Goal: Task Accomplishment & Management: Complete application form

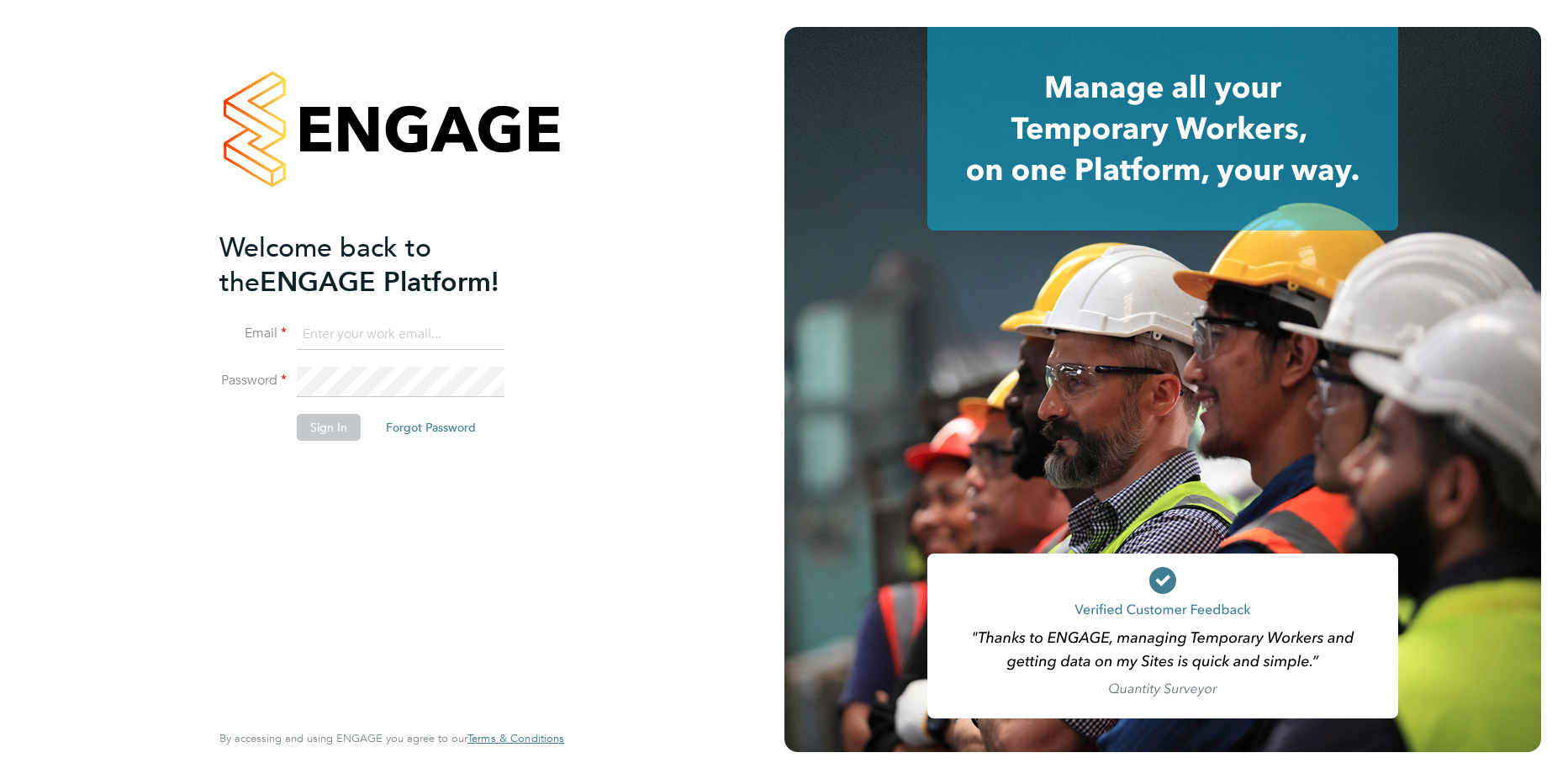
type input "mihai.balan@cpplc.com"
click at [329, 427] on button "Sign In" at bounding box center [328, 426] width 64 height 27
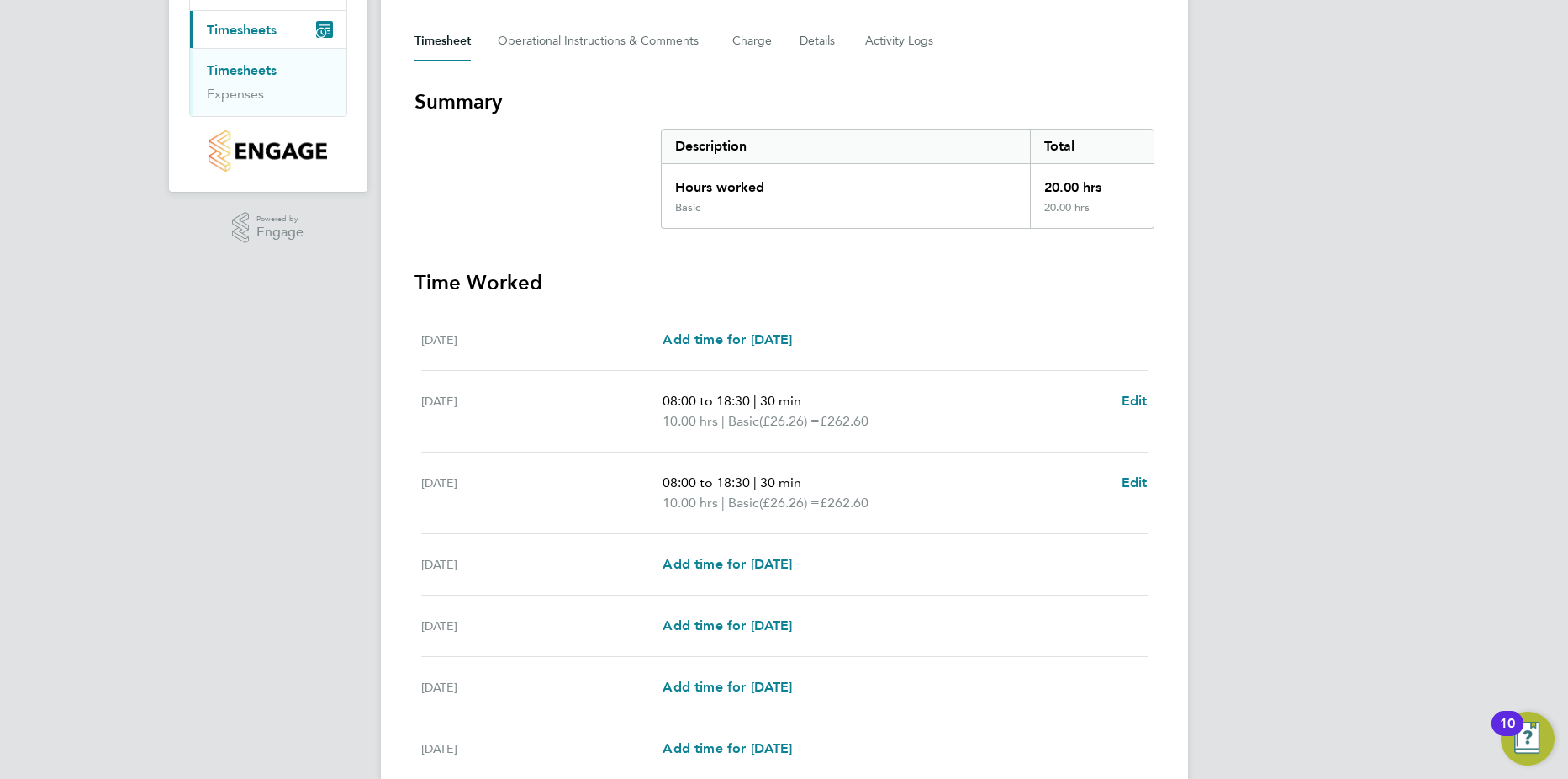
scroll to position [336, 0]
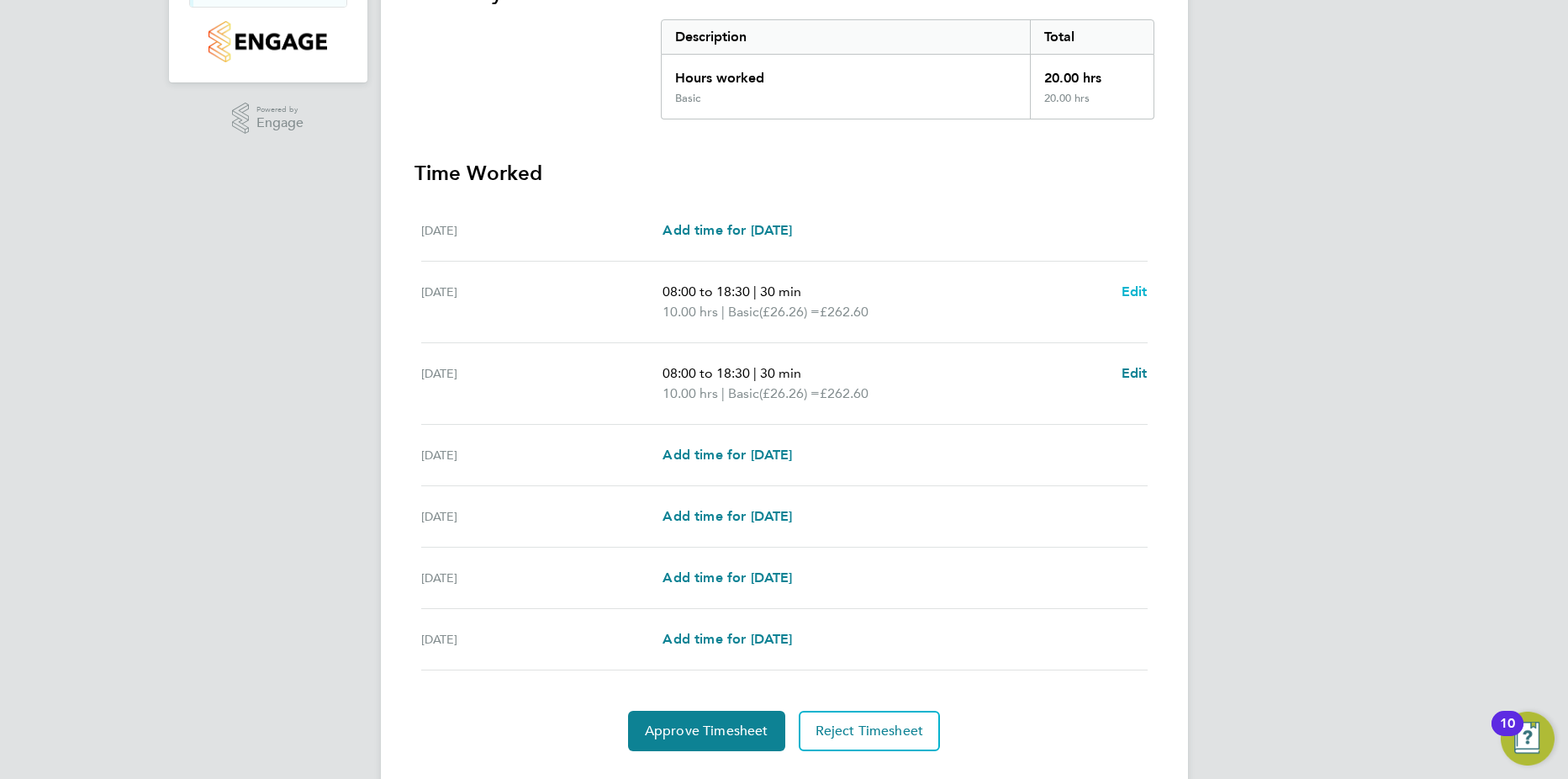
click at [1126, 288] on span "Edit" at bounding box center [1135, 291] width 27 height 16
select select "30"
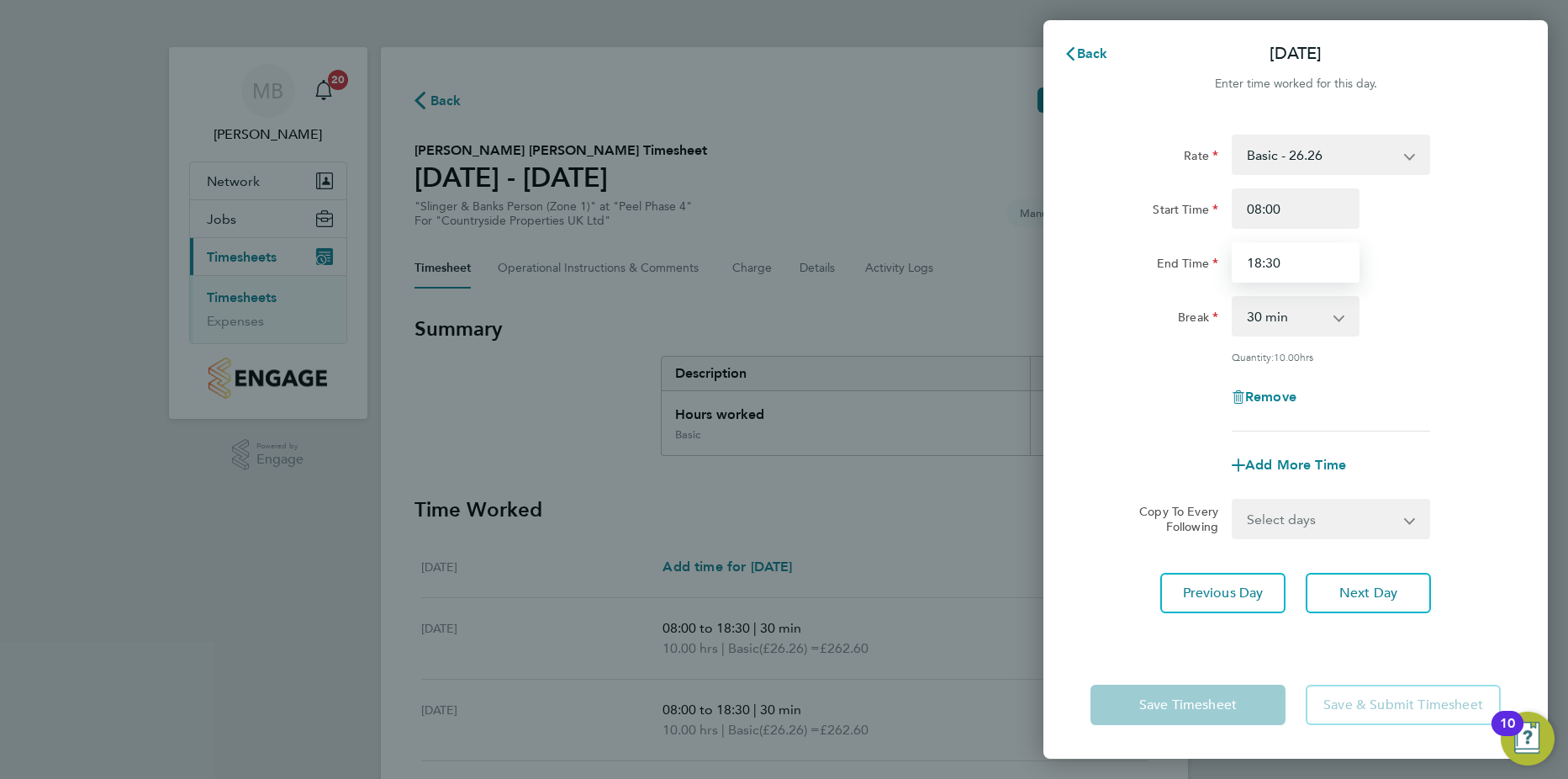
click at [1261, 263] on input "18:30" at bounding box center [1296, 261] width 128 height 40
type input "17:30"
click at [1368, 601] on button "Next Day" at bounding box center [1369, 592] width 126 height 40
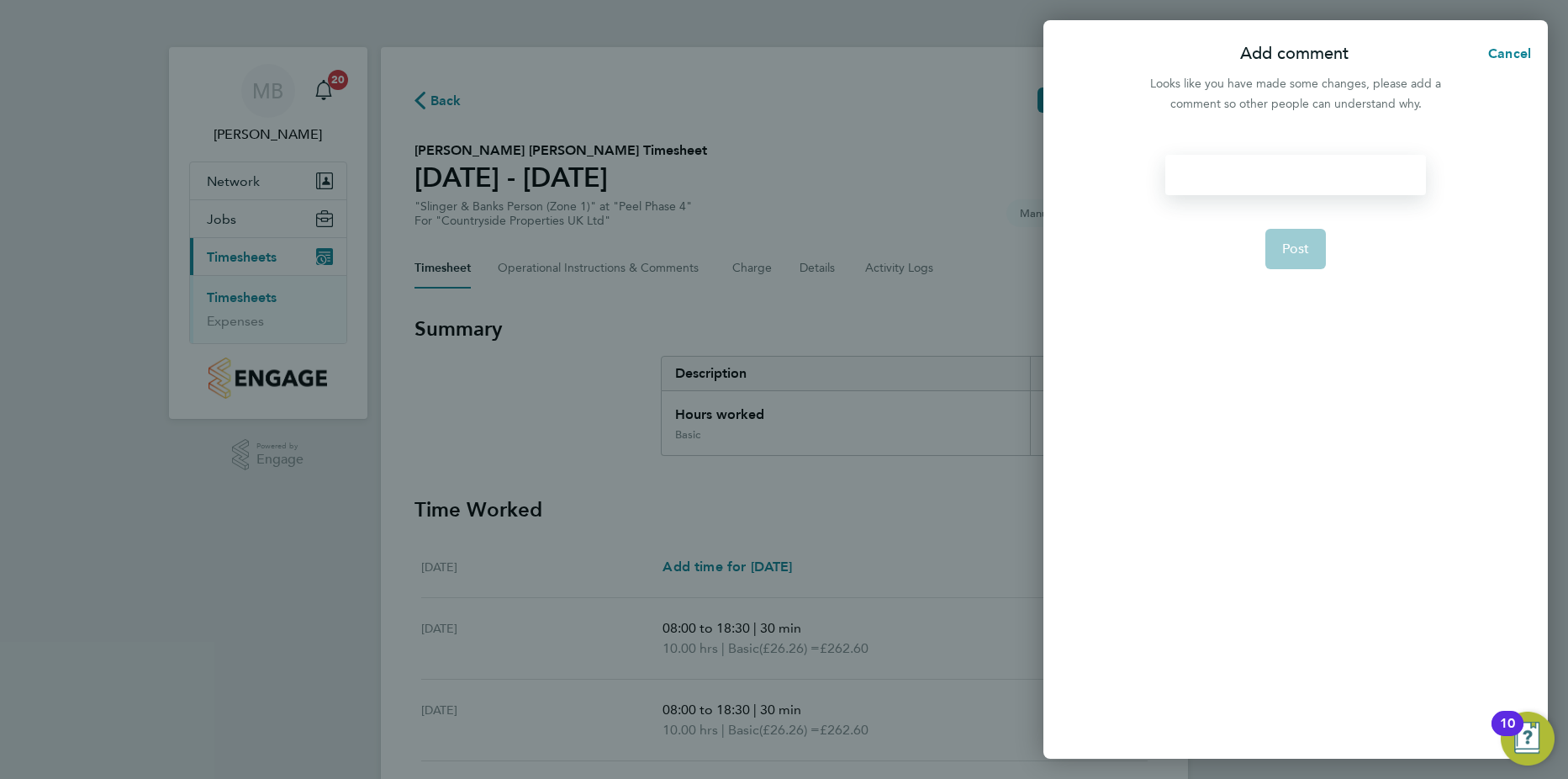
drag, startPoint x: 1204, startPoint y: 171, endPoint x: 1204, endPoint y: 183, distance: 12.0
click at [1203, 180] on div at bounding box center [1295, 174] width 259 height 40
click at [1206, 183] on div at bounding box center [1295, 174] width 259 height 40
click at [1310, 239] on button "Post" at bounding box center [1296, 249] width 61 height 40
select select "30"
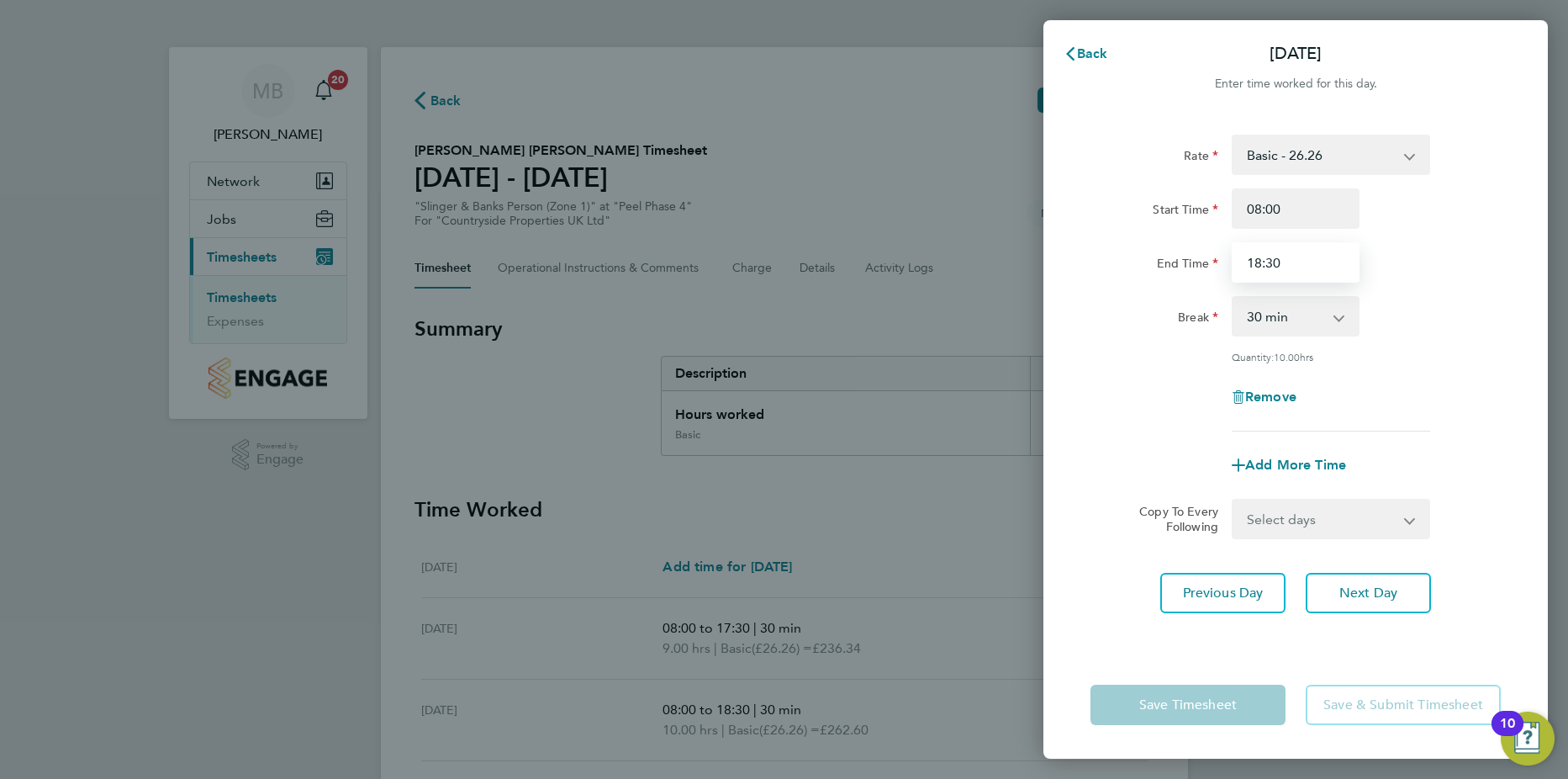
click at [1258, 262] on input "18:30" at bounding box center [1296, 261] width 128 height 40
click at [1264, 257] on input "18:30" at bounding box center [1296, 261] width 128 height 40
type input "17:30"
drag, startPoint x: 1462, startPoint y: 309, endPoint x: 1462, endPoint y: 292, distance: 17.0
click at [1462, 304] on div "Break 0 min 15 min 30 min 45 min 60 min 75 min 90 min" at bounding box center [1295, 315] width 423 height 40
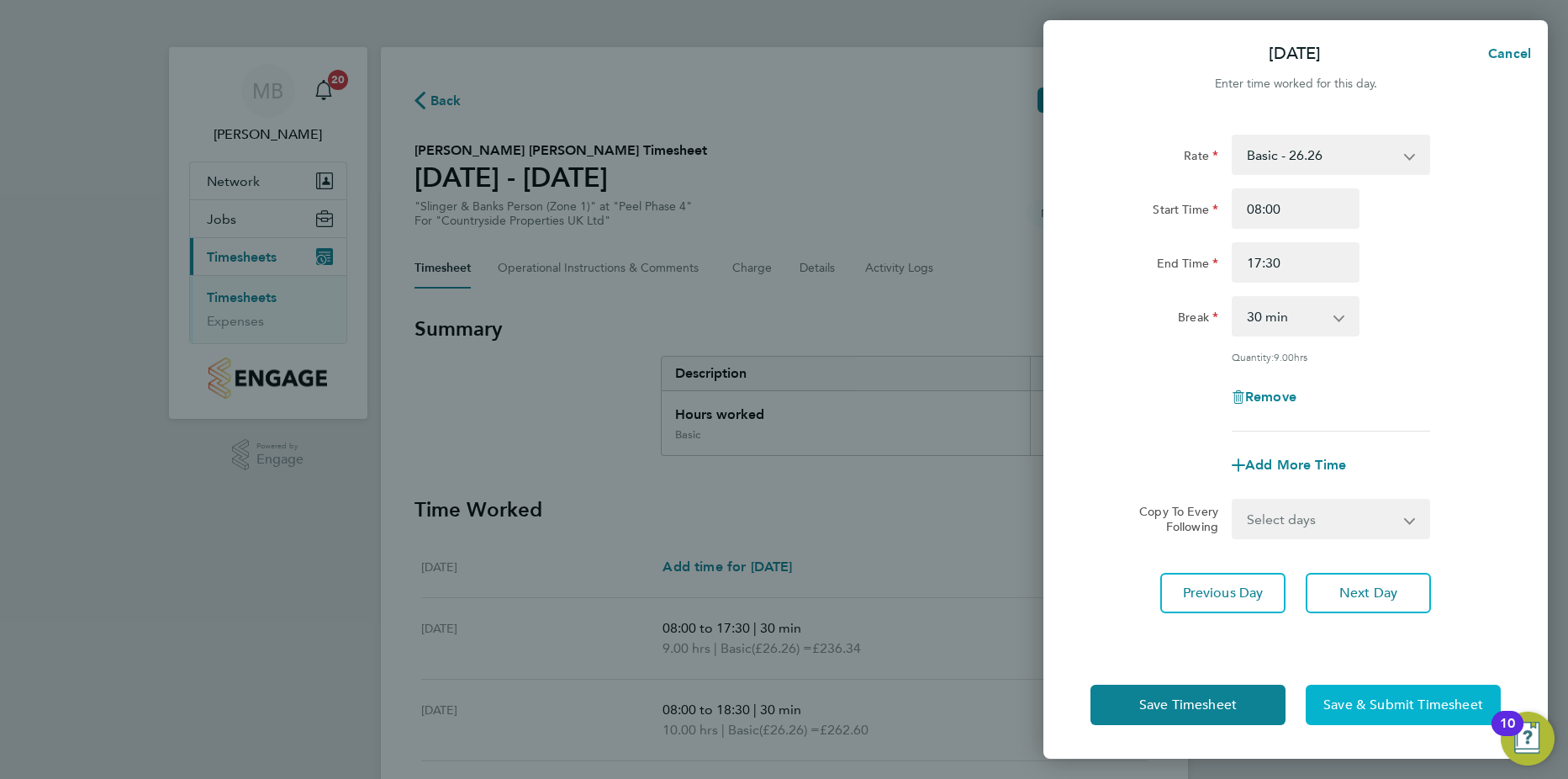
click at [1383, 697] on span "Save & Submit Timesheet" at bounding box center [1403, 704] width 160 height 17
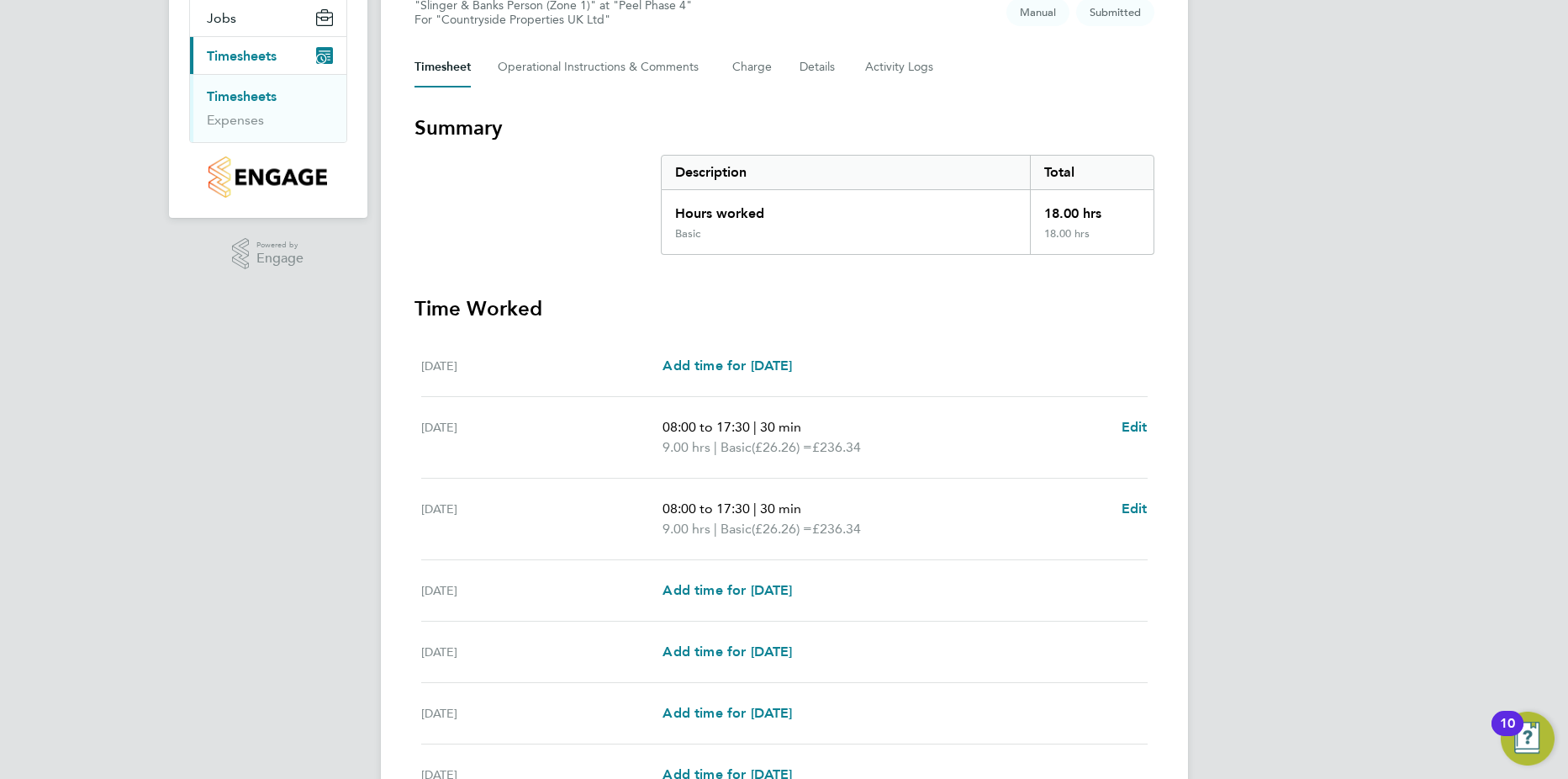
scroll to position [376, 0]
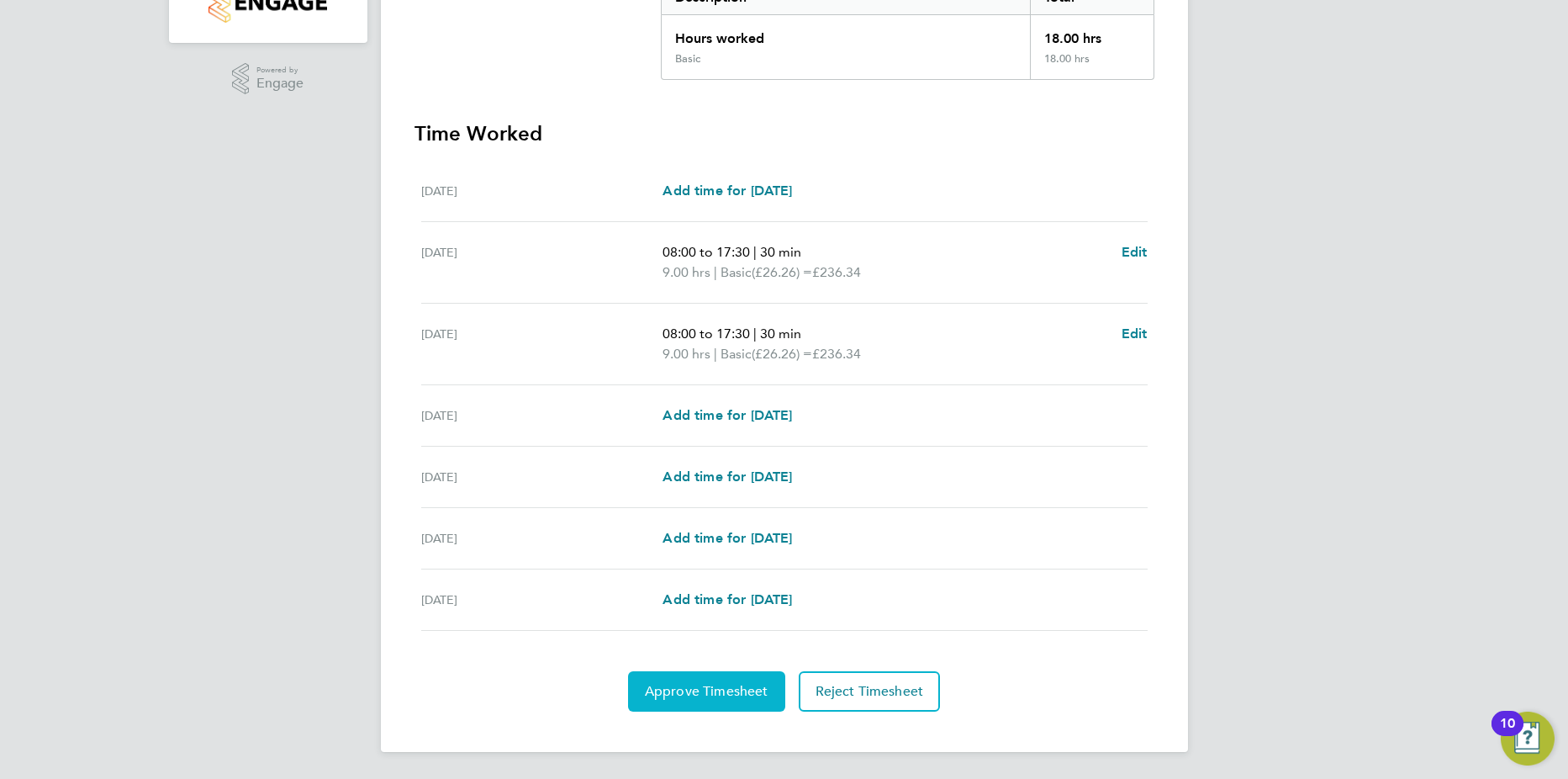
click at [726, 693] on span "Approve Timesheet" at bounding box center [706, 691] width 124 height 17
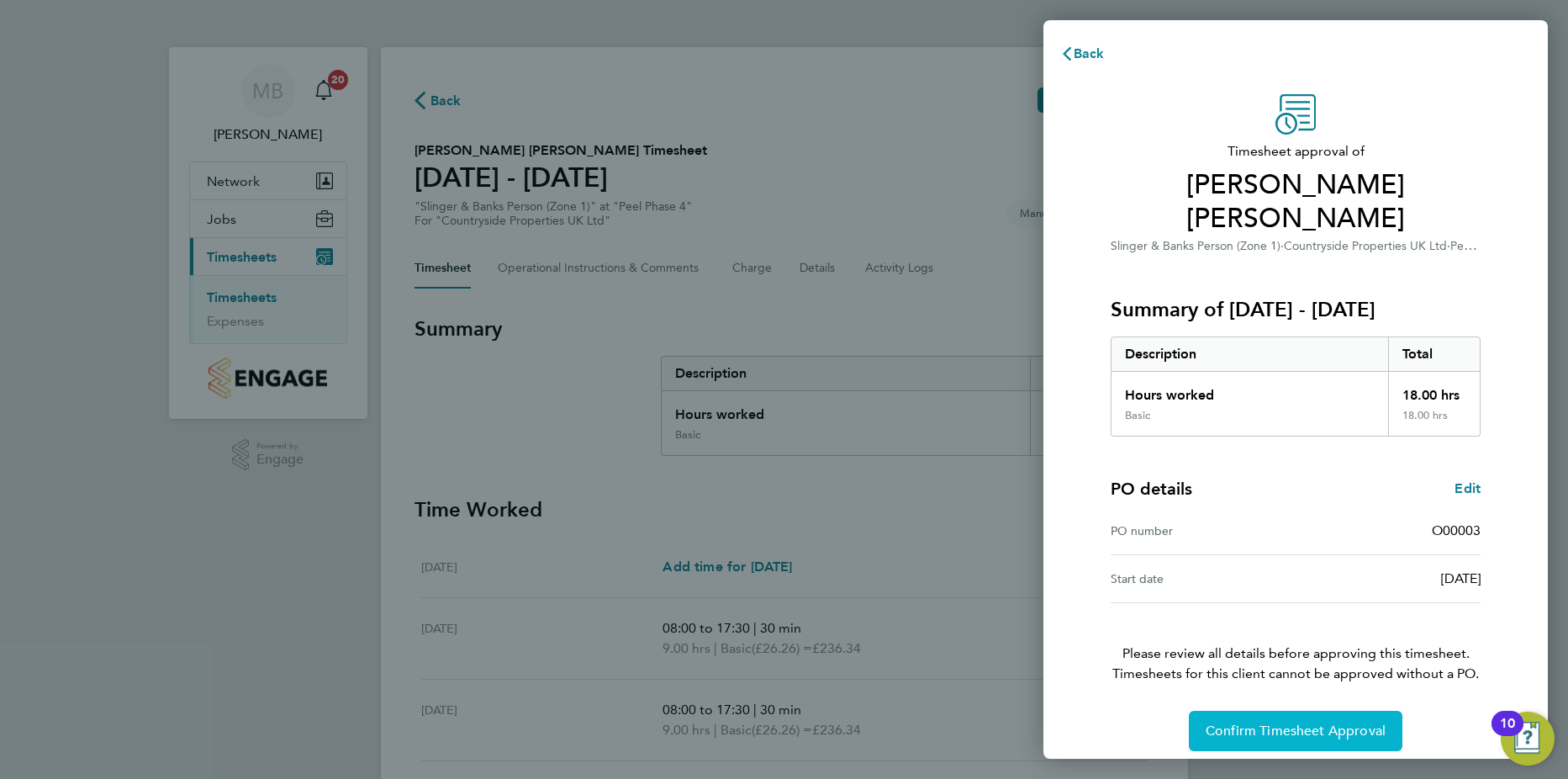
click at [1247, 722] on span "Confirm Timesheet Approval" at bounding box center [1295, 730] width 180 height 17
